Goal: Information Seeking & Learning: Learn about a topic

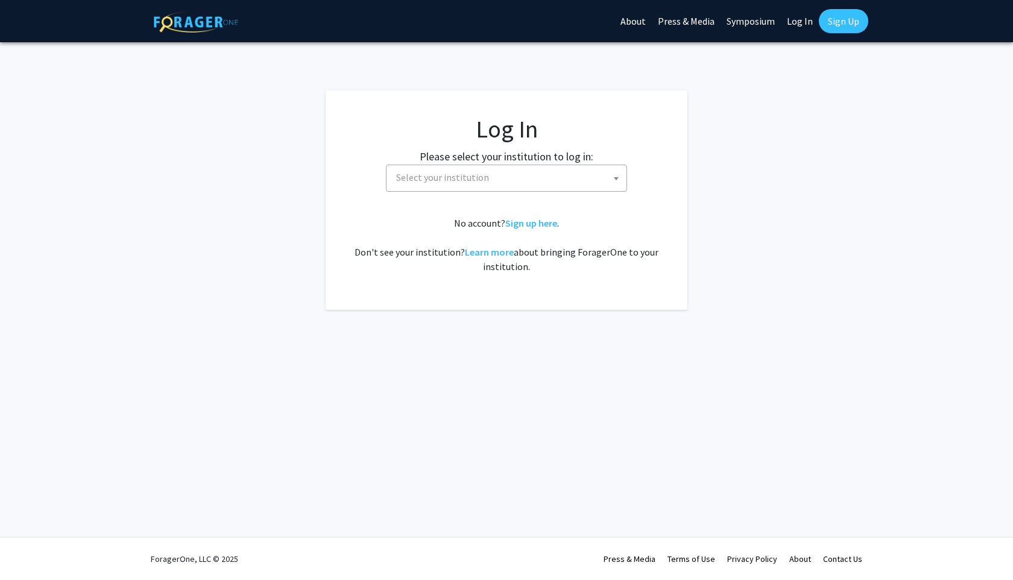
select select
click at [512, 176] on span "Select your institution" at bounding box center [508, 177] width 235 height 25
click at [438, 206] on input "university [US_STATE]" at bounding box center [506, 204] width 235 height 21
click at [436, 205] on input "university [US_STATE]" at bounding box center [506, 204] width 235 height 21
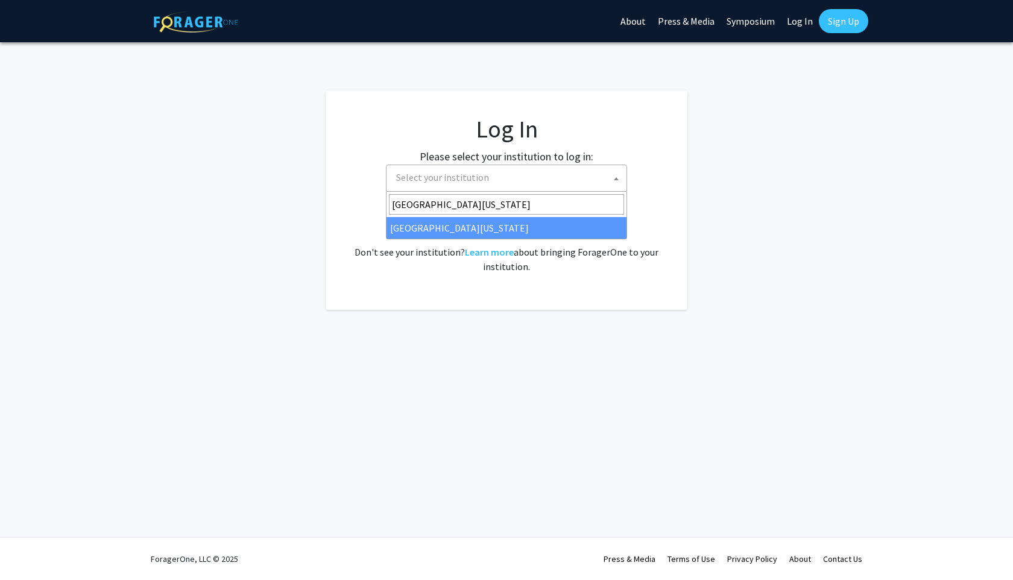
type input "[GEOGRAPHIC_DATA][US_STATE]"
select select "31"
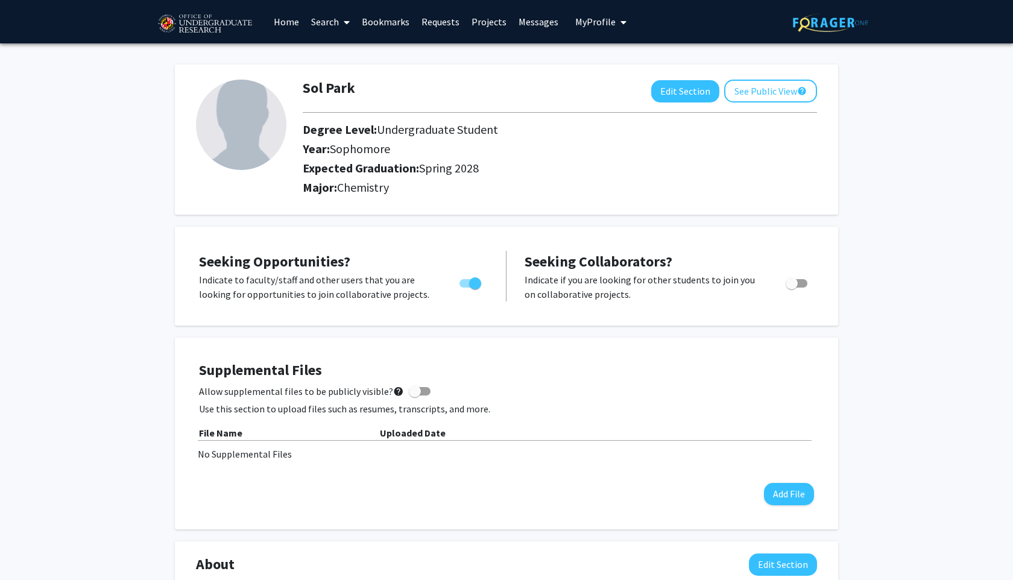
click at [322, 15] on link "Search" at bounding box center [330, 22] width 51 height 42
click at [292, 24] on link "Home" at bounding box center [286, 22] width 37 height 42
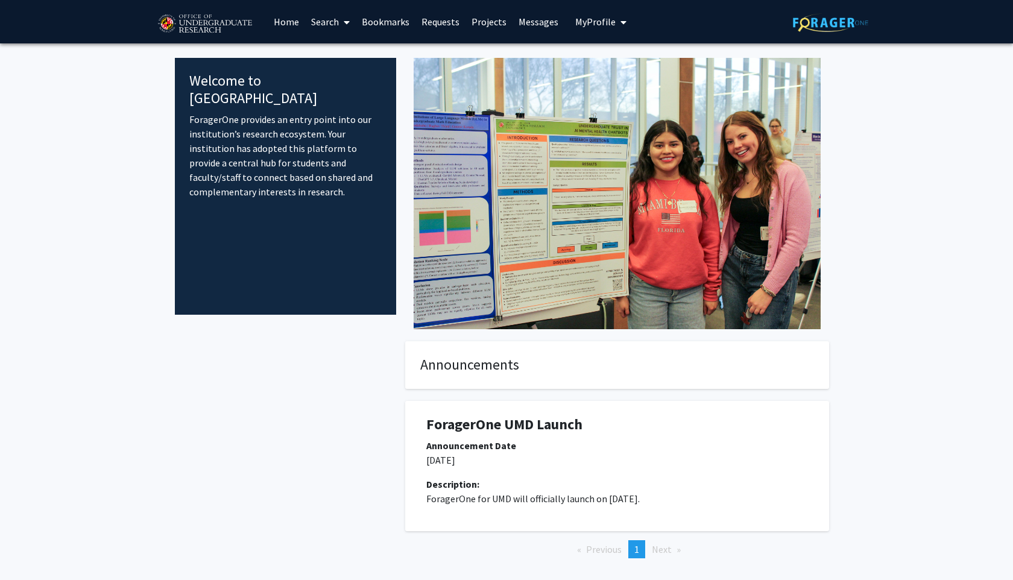
click at [475, 25] on link "Projects" at bounding box center [489, 22] width 47 height 42
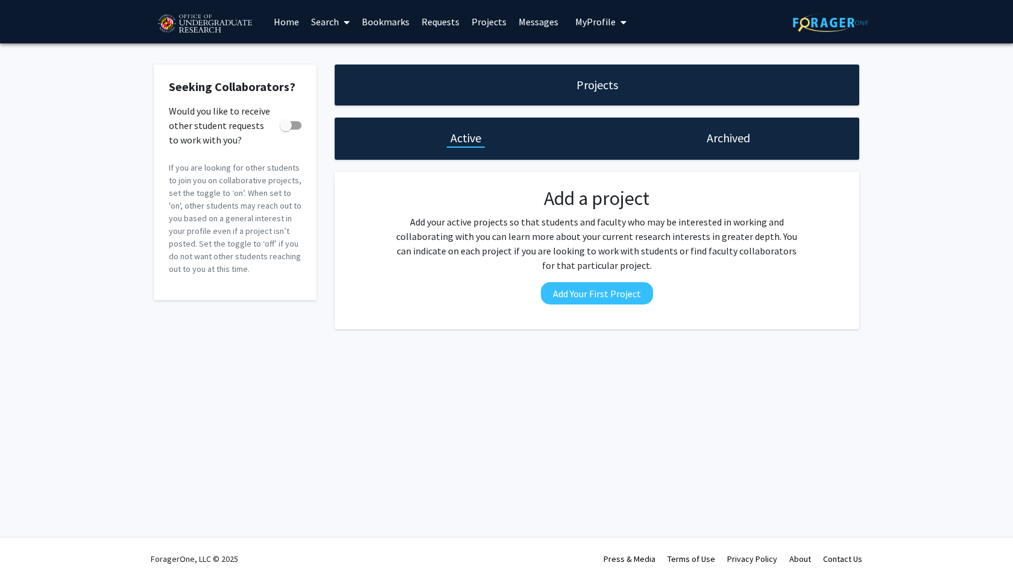
click at [348, 21] on icon at bounding box center [347, 22] width 6 height 10
click at [356, 59] on span "Faculty/Staff" at bounding box center [349, 55] width 89 height 24
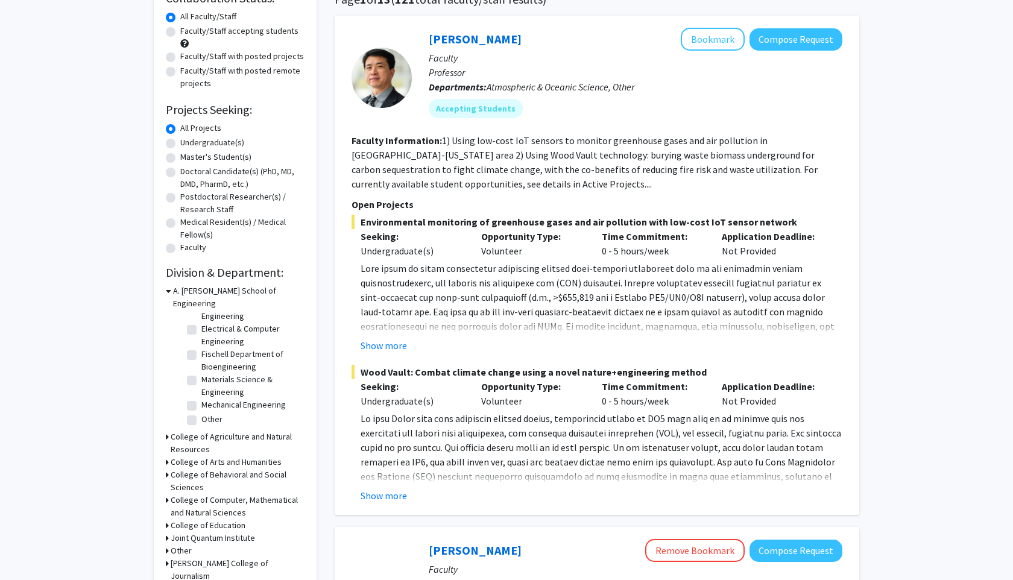
scroll to position [109, 0]
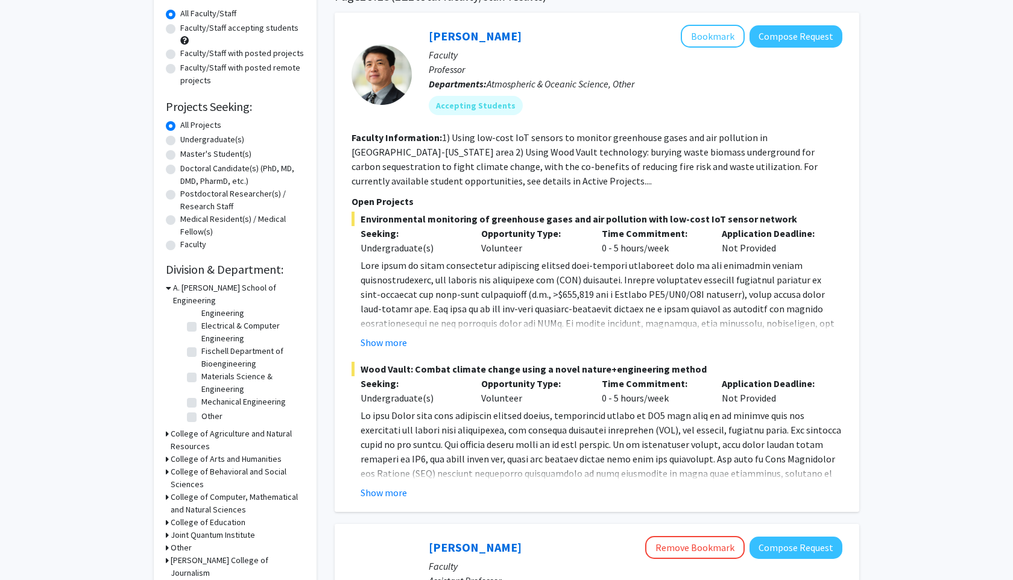
click at [242, 491] on h3 "College of Computer, Mathematical and Natural Sciences" at bounding box center [238, 503] width 134 height 25
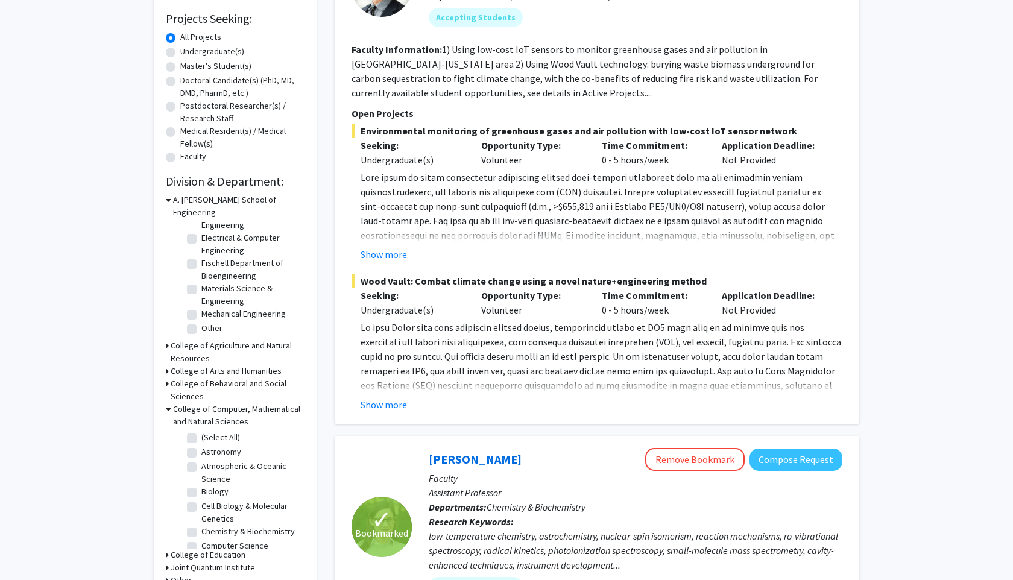
scroll to position [198, 0]
click at [201, 524] on label "Chemistry & Biochemistry" at bounding box center [247, 530] width 93 height 13
click at [201, 524] on input "Chemistry & Biochemistry" at bounding box center [205, 528] width 8 height 8
checkbox input "true"
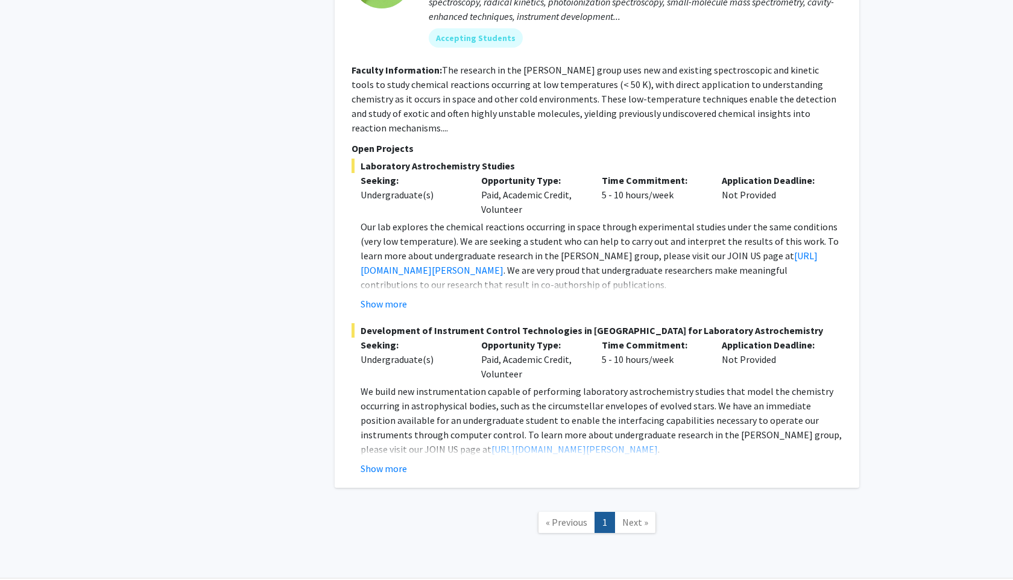
scroll to position [994, 0]
click at [489, 258] on link "https://blog.umd.edu/dodson/join-us/" at bounding box center [589, 261] width 457 height 27
click at [399, 296] on button "Show more" at bounding box center [384, 303] width 46 height 14
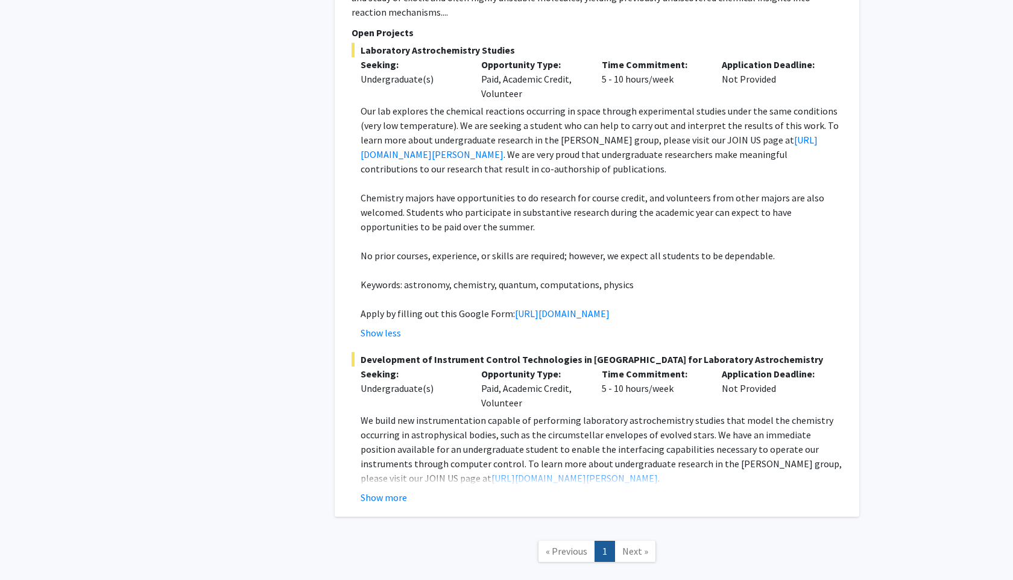
scroll to position [1111, 0]
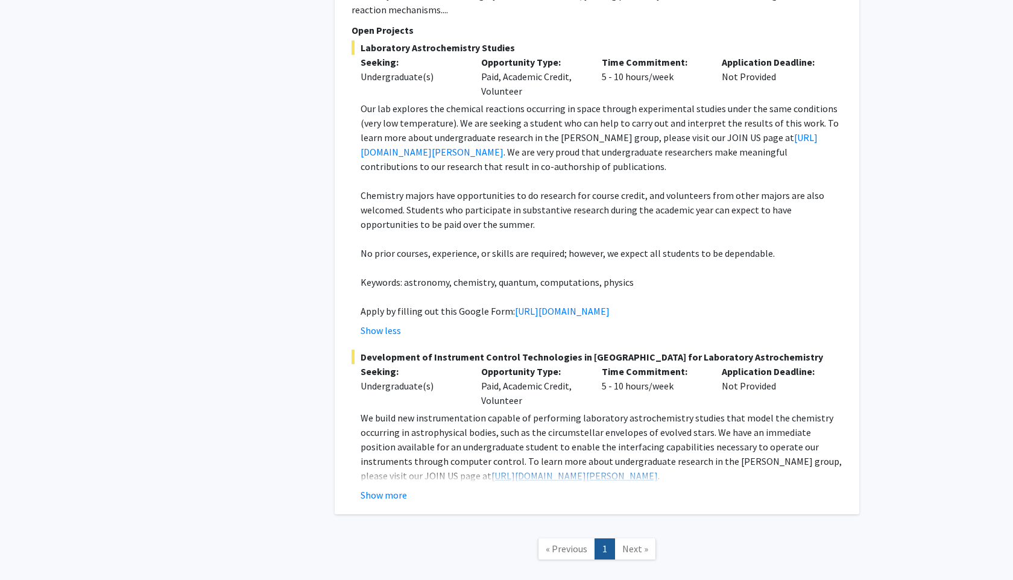
click at [492, 482] on link "https://blog.umd.edu/dodson/join-us/" at bounding box center [575, 476] width 166 height 12
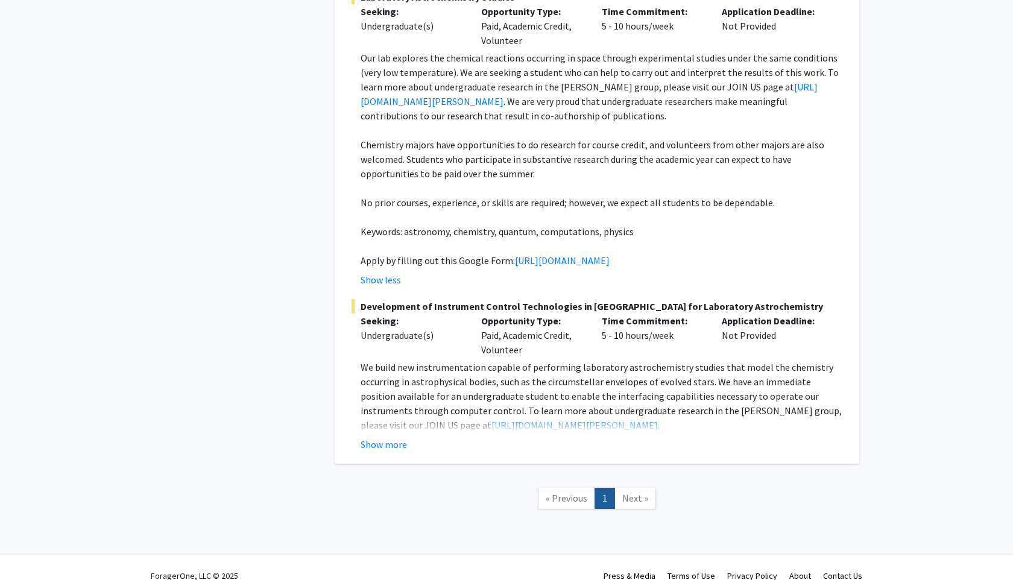
scroll to position [1193, 0]
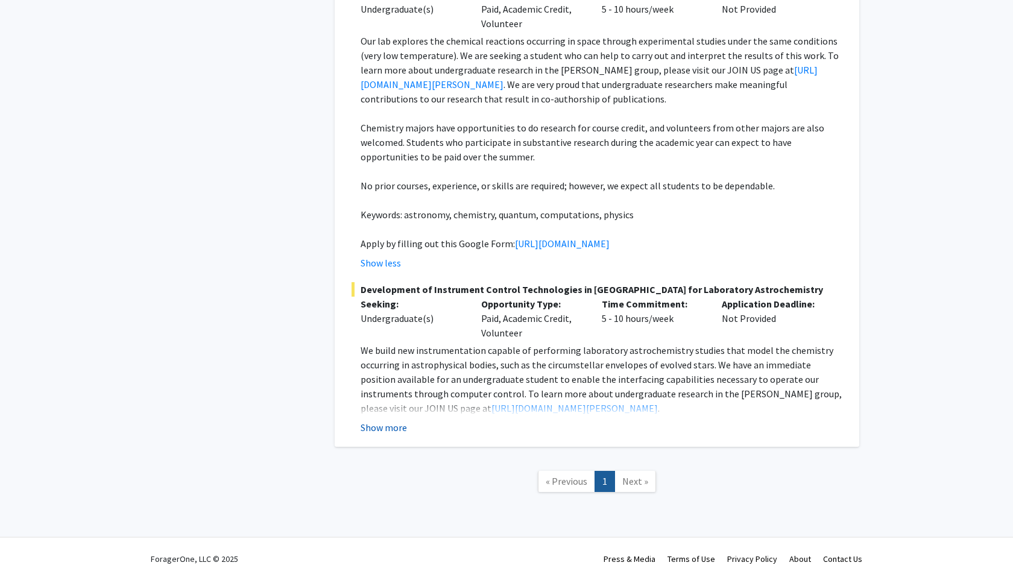
click at [395, 428] on button "Show more" at bounding box center [384, 427] width 46 height 14
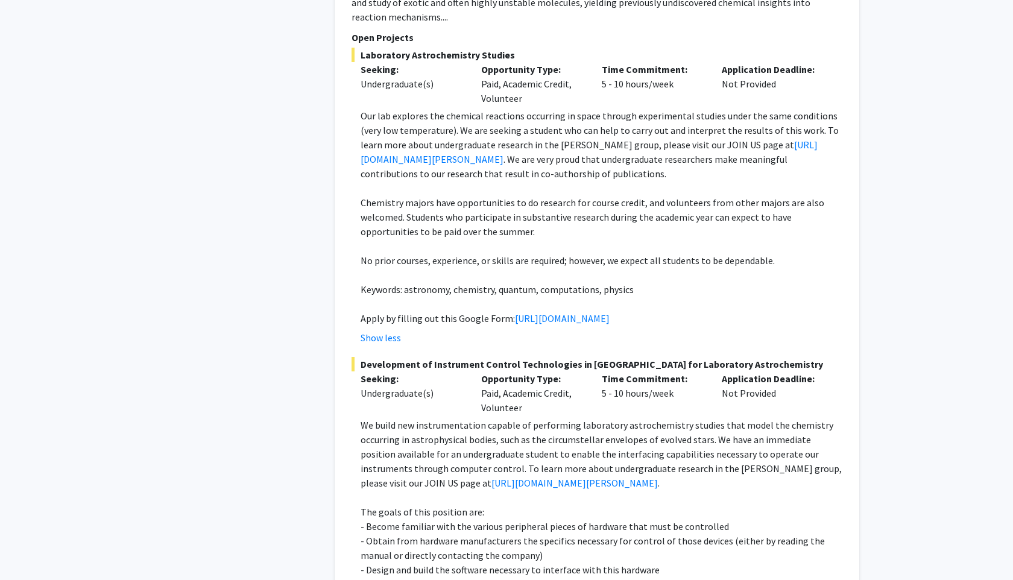
scroll to position [1103, 0]
click at [515, 318] on link "https://docs.google.com/forms/d/e/1FAIpQLSc1a2KEqN38QvXz_Ai43zkn9t7ZfvyWPw9YHz9…" at bounding box center [562, 319] width 95 height 12
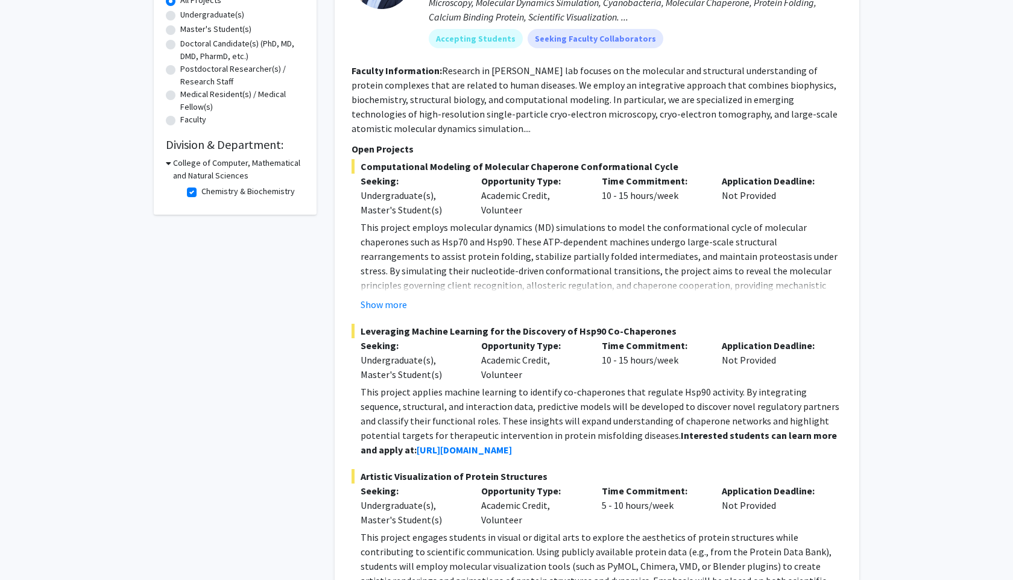
scroll to position [238, 0]
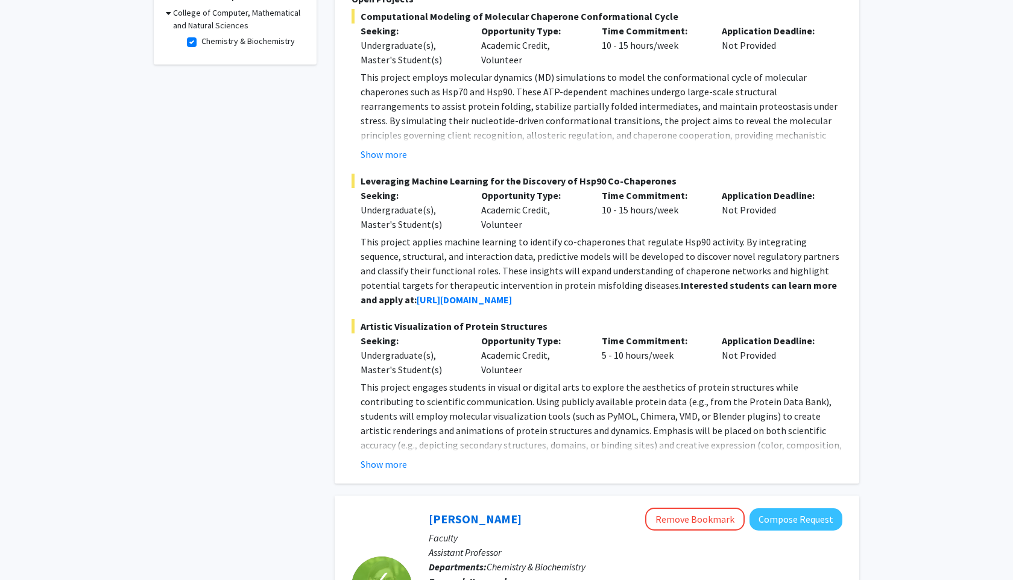
scroll to position [0, 0]
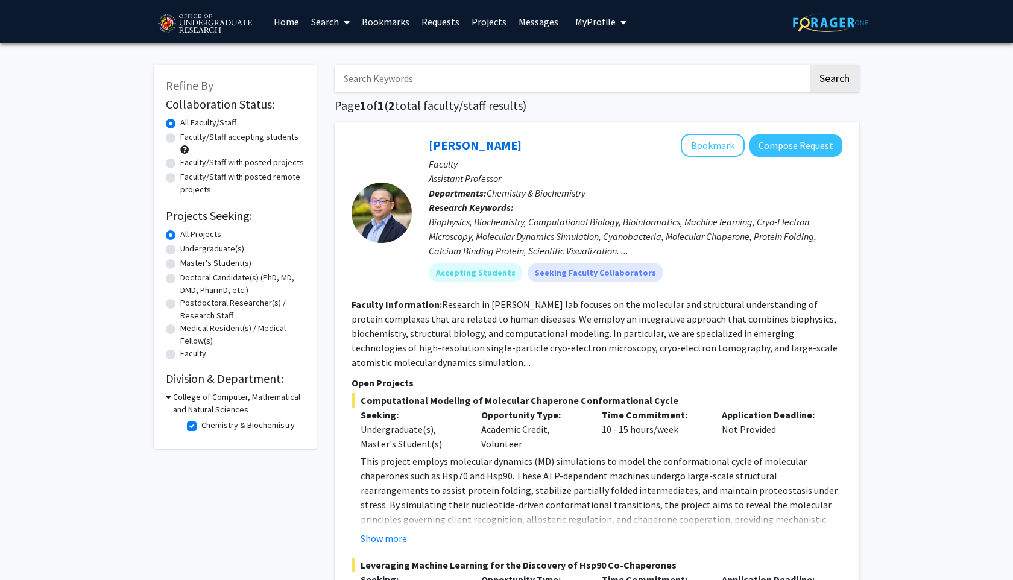
click at [197, 393] on h3 "College of Computer, Mathematical and Natural Sciences" at bounding box center [238, 403] width 131 height 25
click at [205, 397] on h3 "College of Computer, Mathematical and Natural Sciences" at bounding box center [238, 403] width 134 height 25
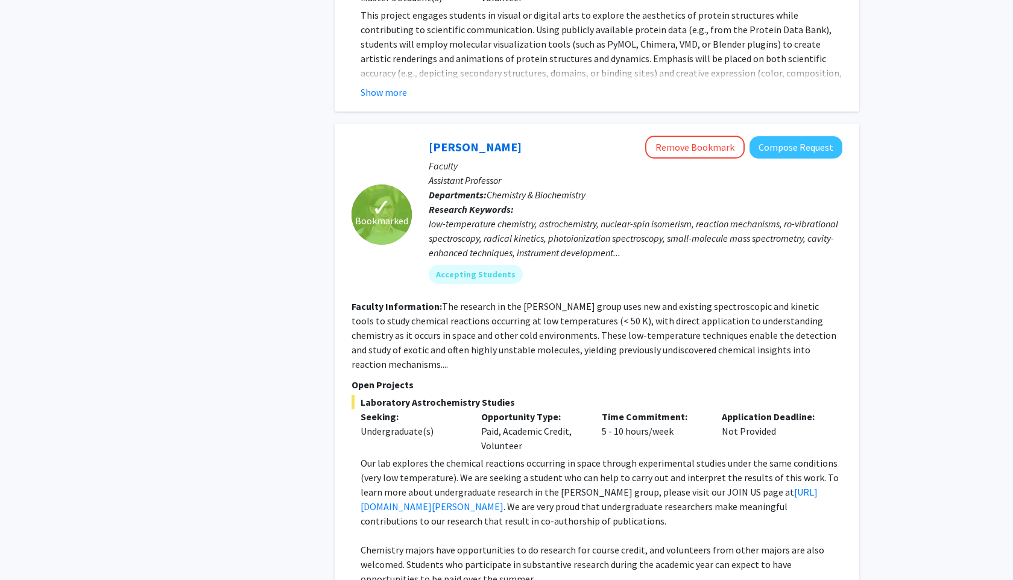
scroll to position [757, 0]
click at [478, 490] on link "https://blog.umd.edu/dodson/join-us/" at bounding box center [589, 499] width 457 height 27
